Goal: Transaction & Acquisition: Obtain resource

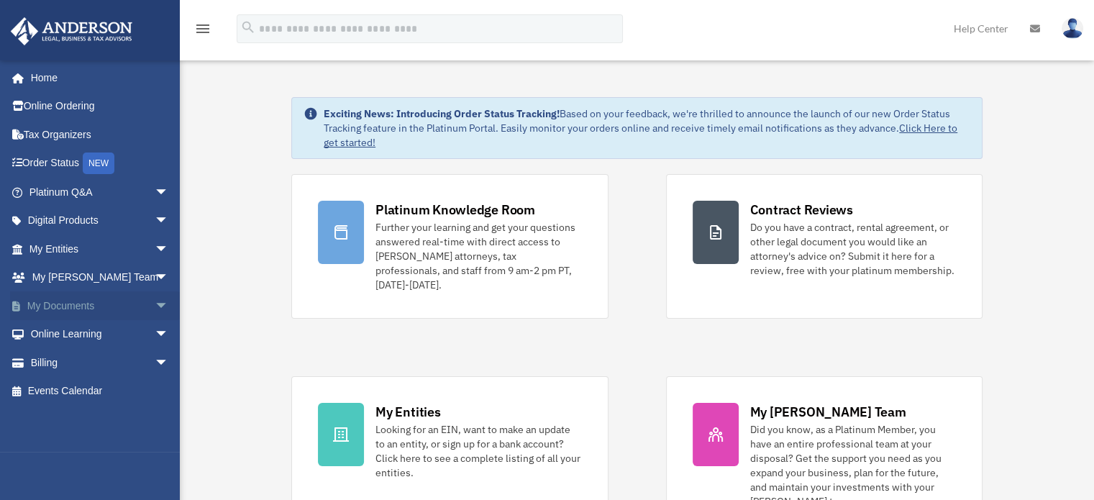
click at [155, 305] on span "arrow_drop_down" at bounding box center [169, 306] width 29 height 30
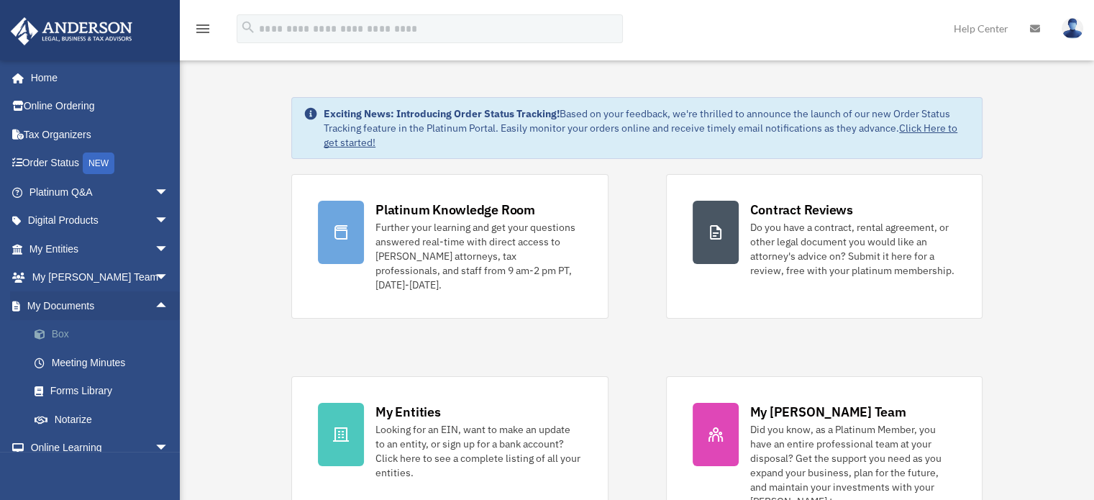
click at [78, 332] on link "Box" at bounding box center [105, 334] width 171 height 29
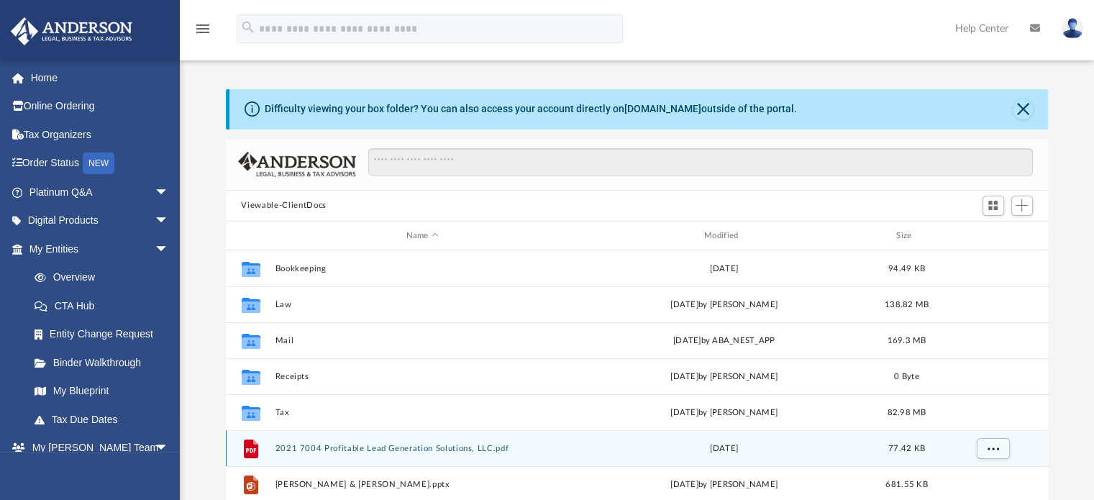
scroll to position [316, 812]
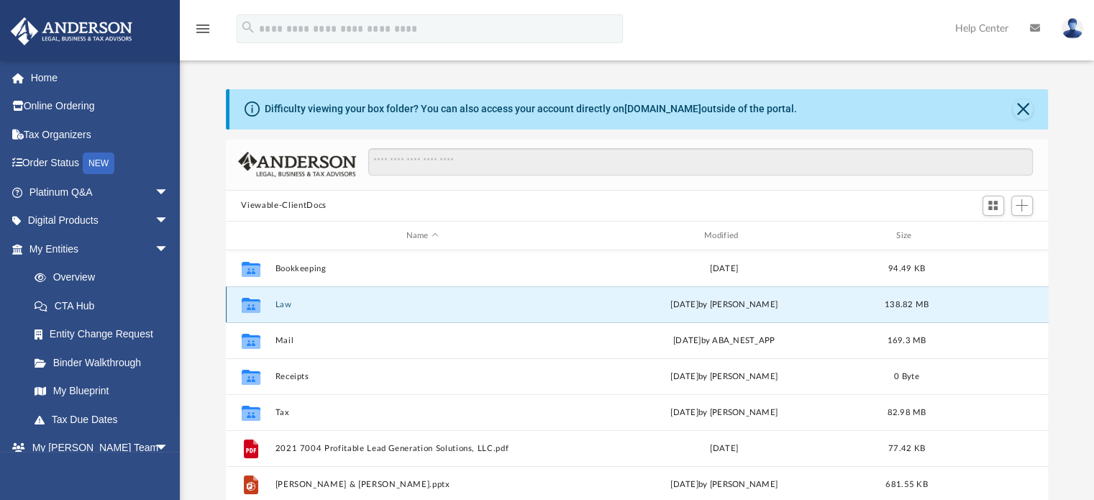
click at [279, 304] on button "Law" at bounding box center [422, 304] width 295 height 9
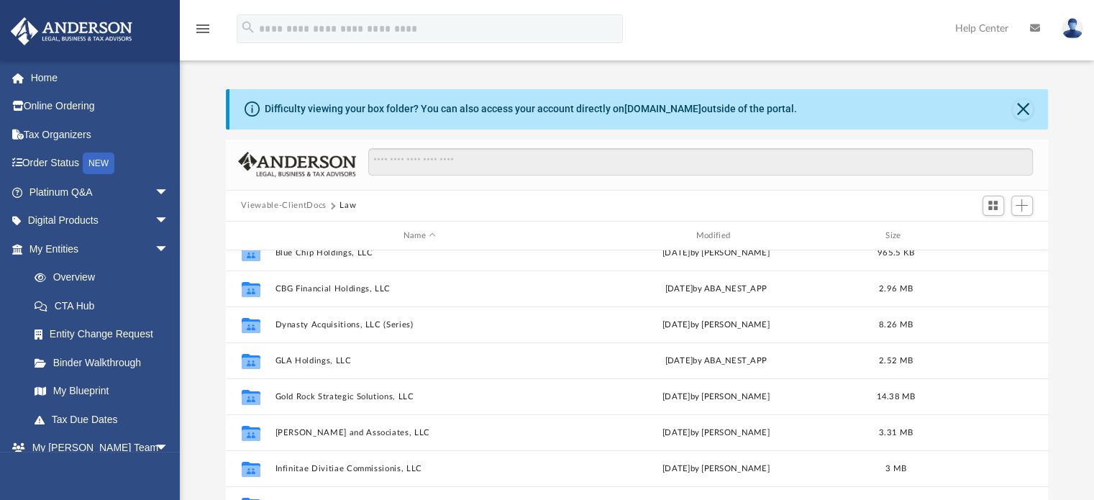
scroll to position [232, 0]
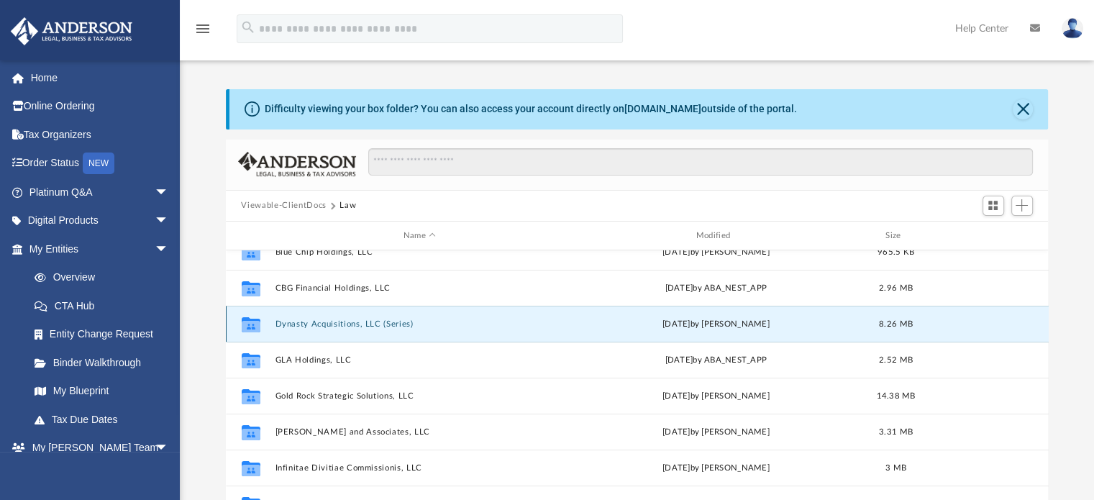
click at [328, 320] on button "Dynasty Acquisitions, LLC (Series)" at bounding box center [420, 323] width 290 height 9
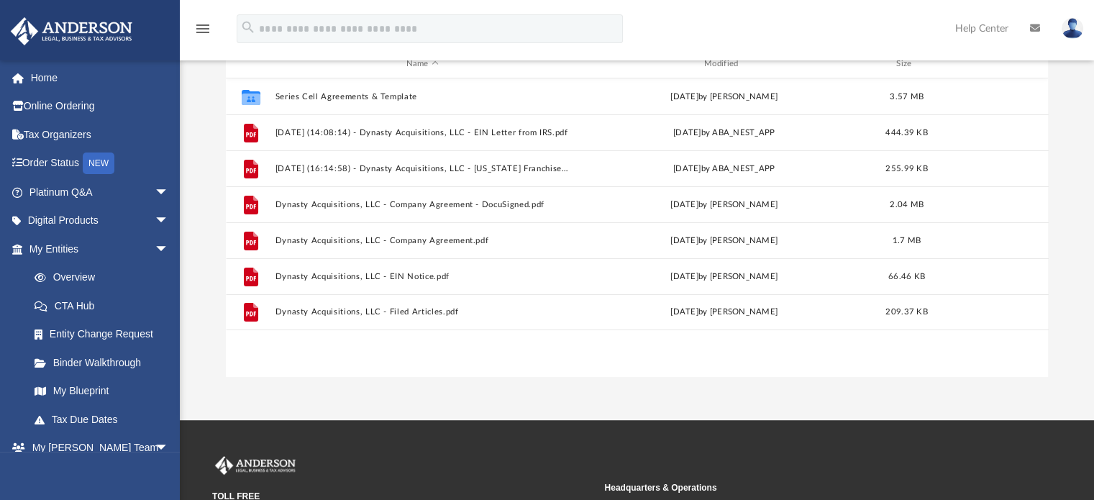
scroll to position [175, 0]
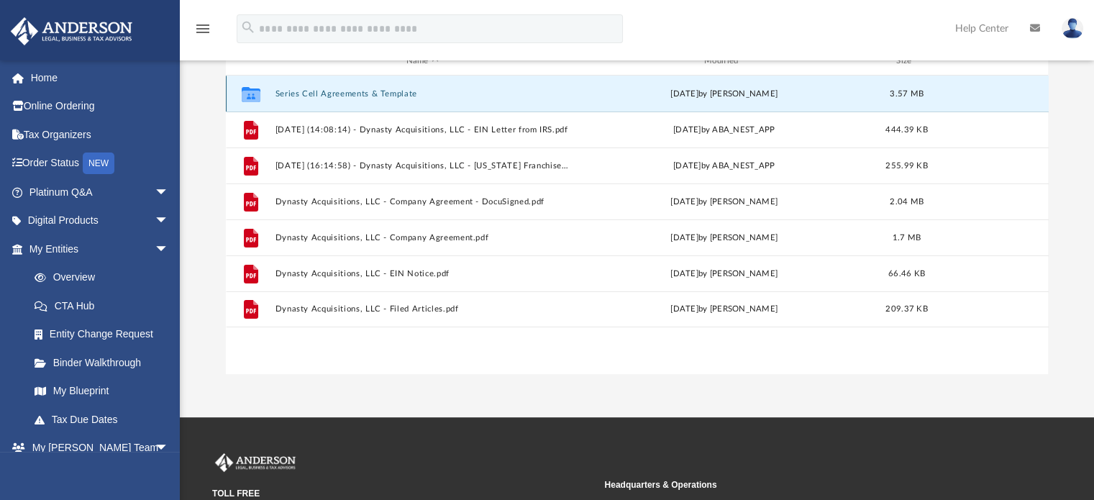
click at [366, 91] on button "Series Cell Agreements & Template" at bounding box center [422, 93] width 295 height 9
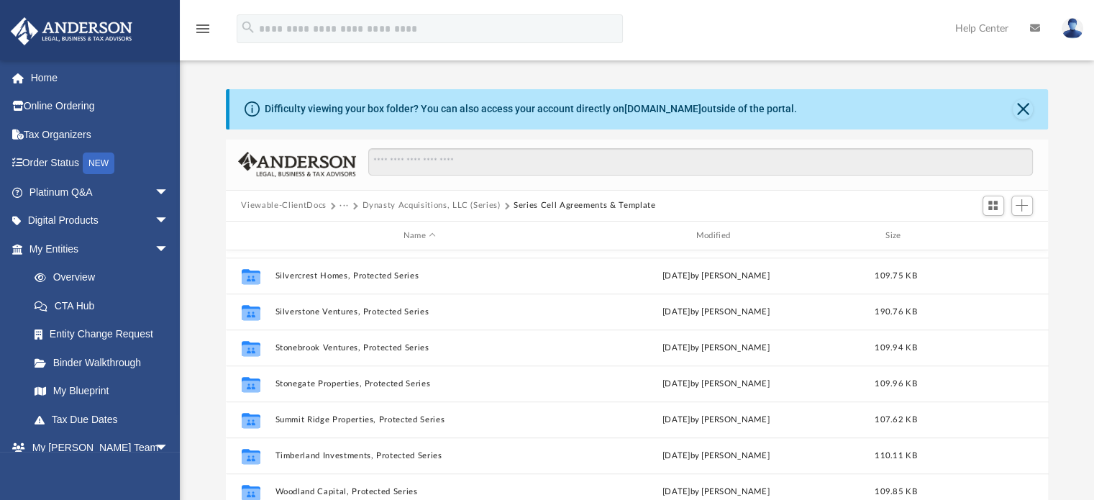
scroll to position [817, 0]
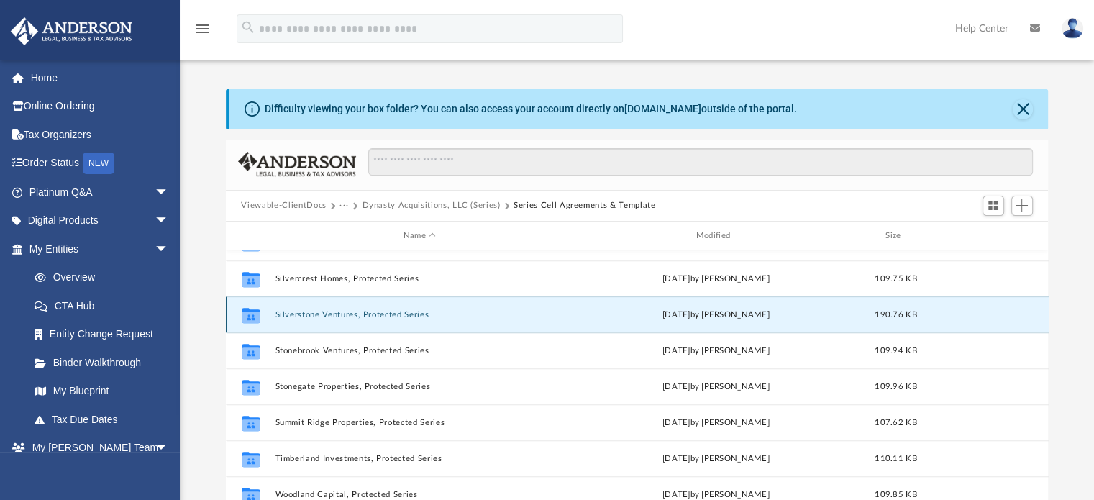
click at [402, 313] on button "Silverstone Ventures, Protected Series" at bounding box center [420, 314] width 290 height 9
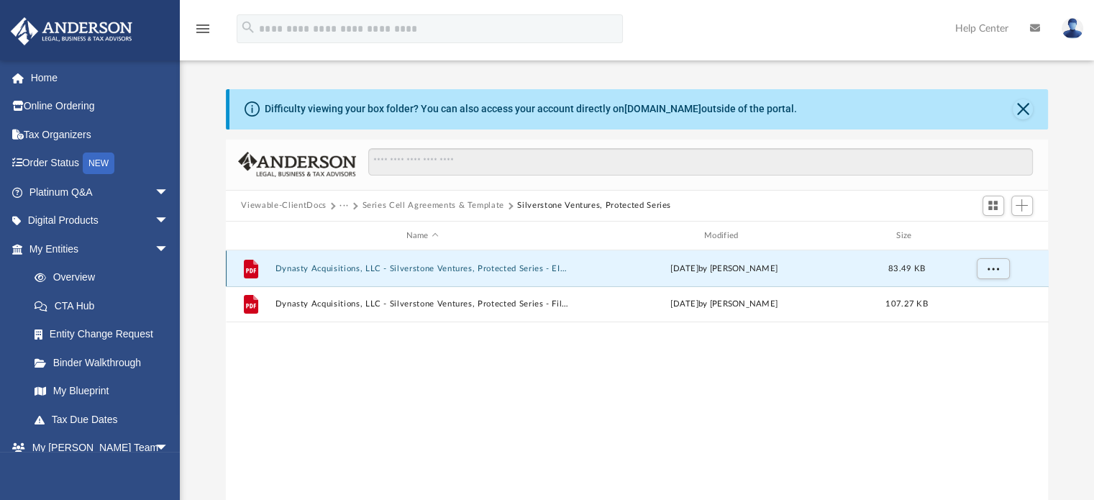
click at [376, 267] on button "Dynasty Acquisitions, LLC - Silverstone Ventures, Protected Series - EIN Notice…" at bounding box center [422, 268] width 295 height 9
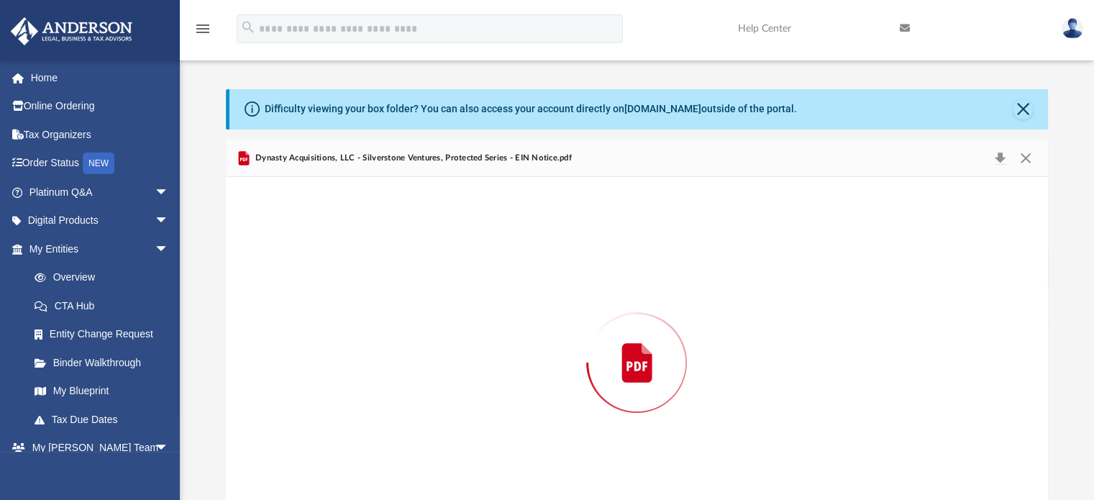
scroll to position [48, 0]
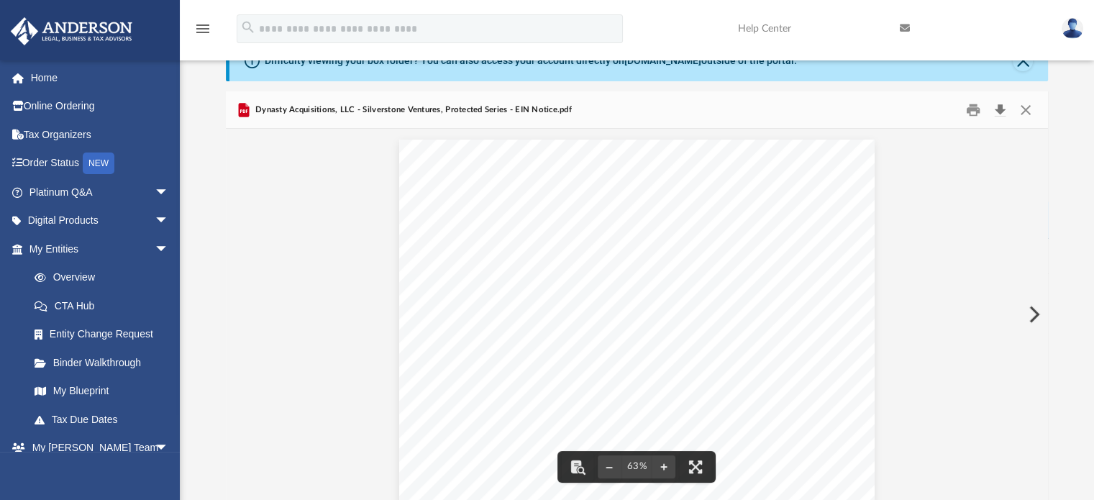
click at [1006, 113] on button "Download" at bounding box center [1001, 110] width 26 height 22
